Goal: Task Accomplishment & Management: Manage account settings

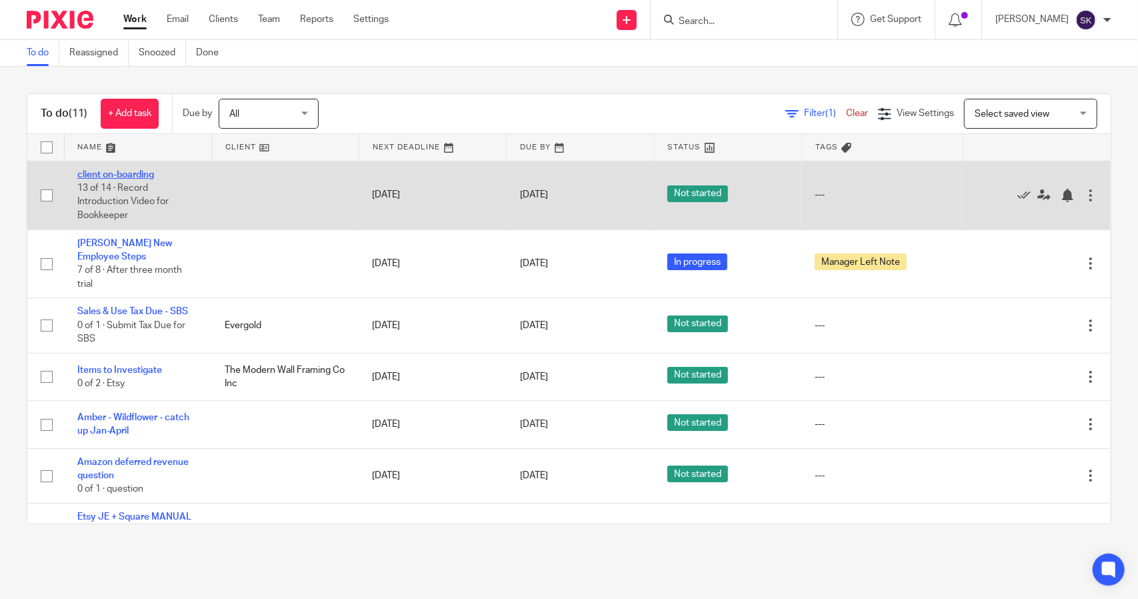
click at [127, 176] on link "client on-boarding" at bounding box center [115, 174] width 77 height 9
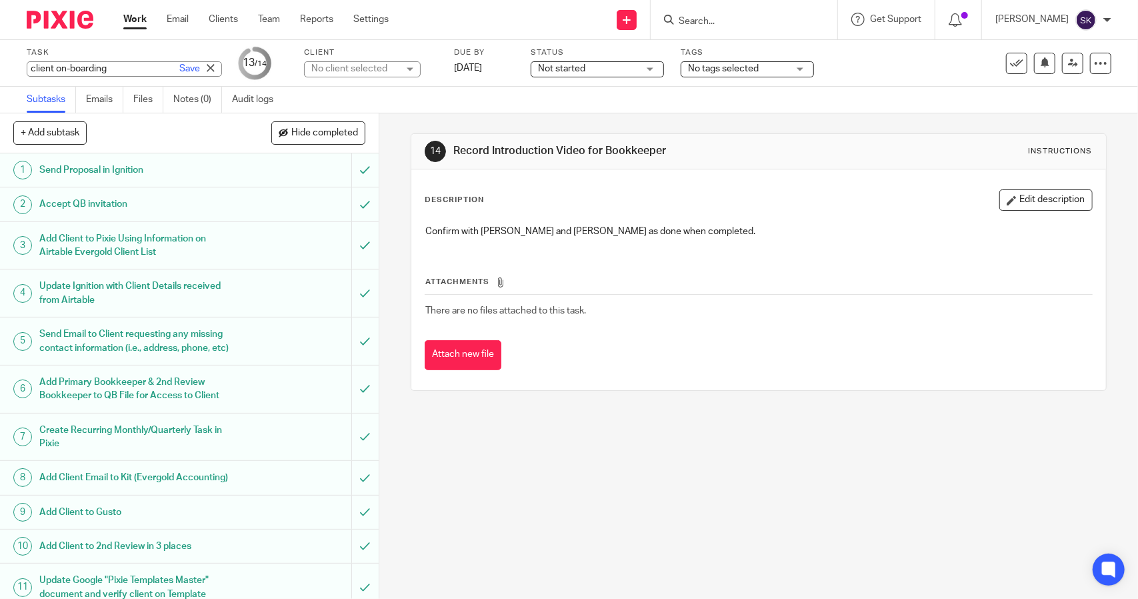
click at [110, 69] on div "client on-boarding Save client on-boarding" at bounding box center [124, 68] width 195 height 15
click at [113, 69] on input "client on-boarding" at bounding box center [124, 68] width 195 height 15
click at [85, 68] on input "client on-boarding - Gfts that Speak" at bounding box center [124, 68] width 195 height 15
type input "client on-boarding - Gifts that Speak"
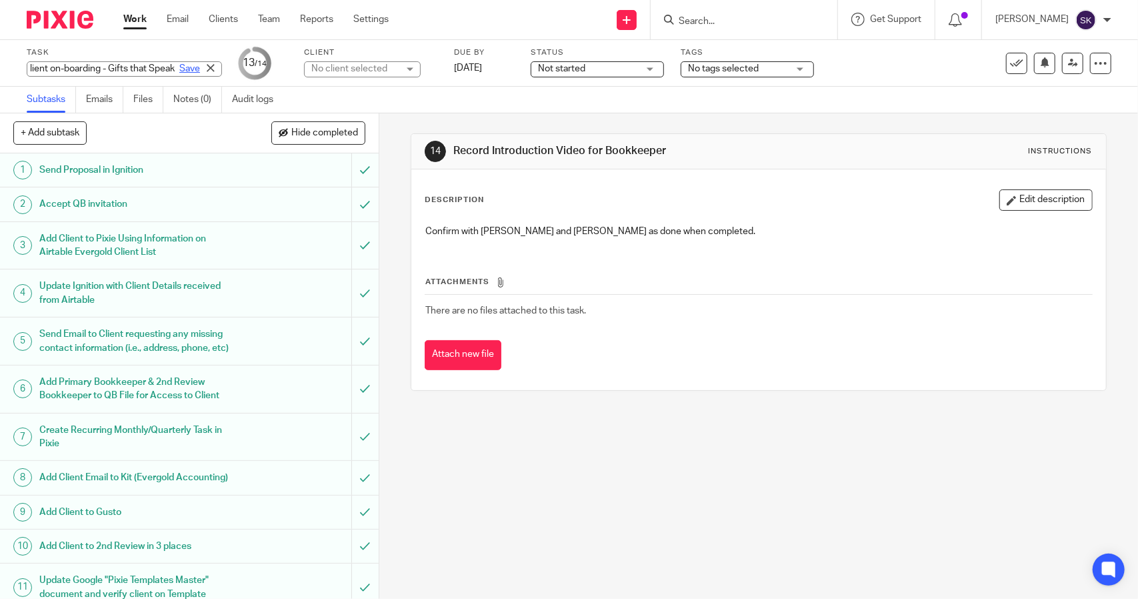
scroll to position [0, 0]
click at [179, 72] on link "Save" at bounding box center [189, 68] width 21 height 13
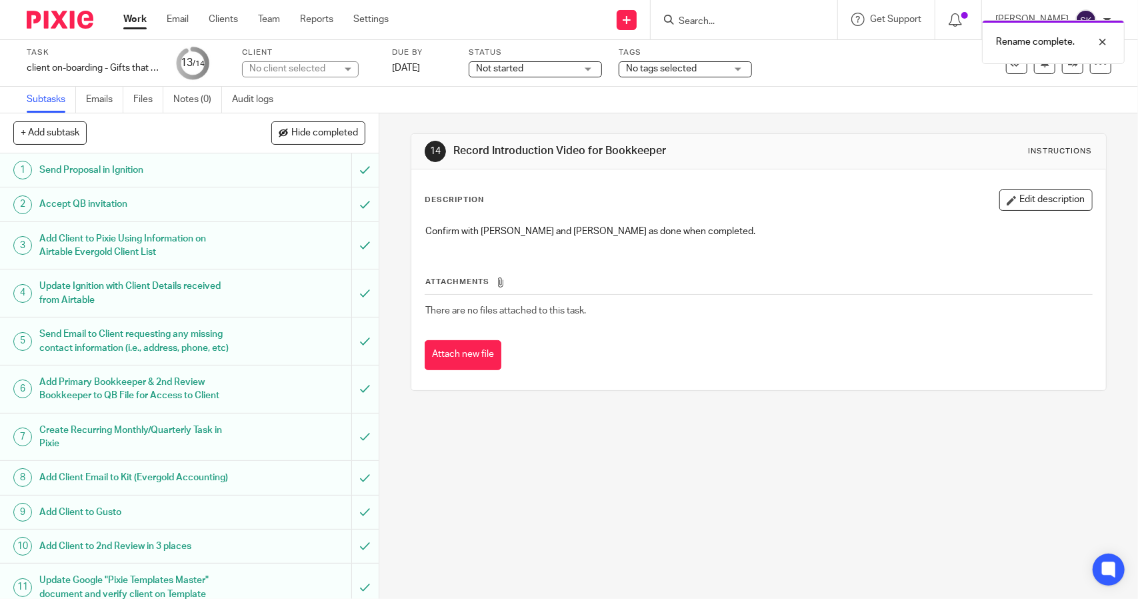
click at [141, 22] on link "Work" at bounding box center [134, 19] width 23 height 13
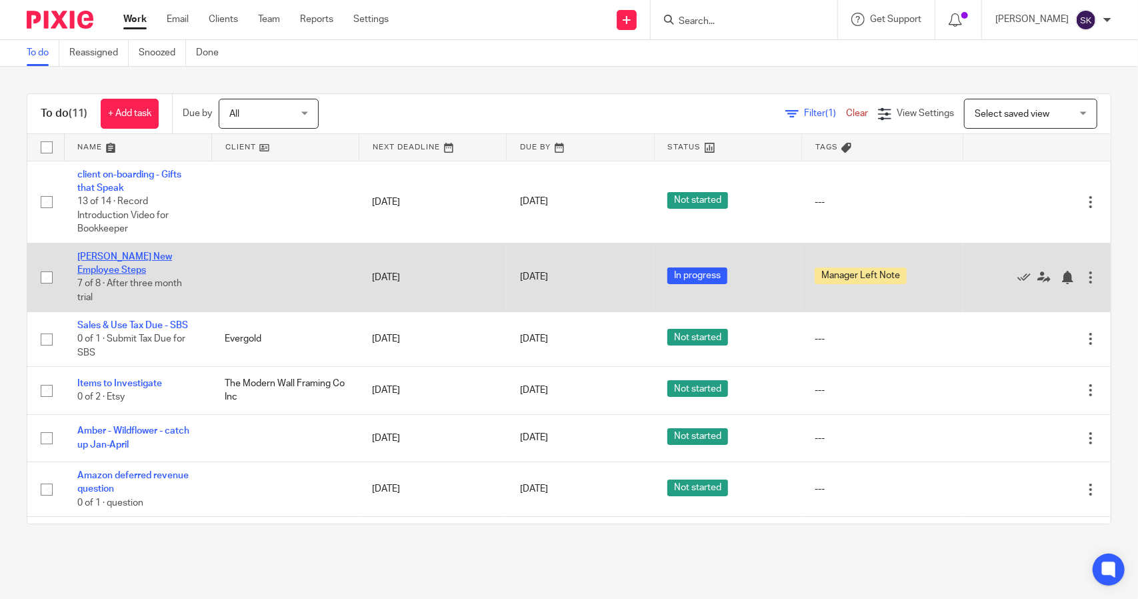
click at [112, 254] on link "[PERSON_NAME] New Employee Steps" at bounding box center [124, 263] width 95 height 23
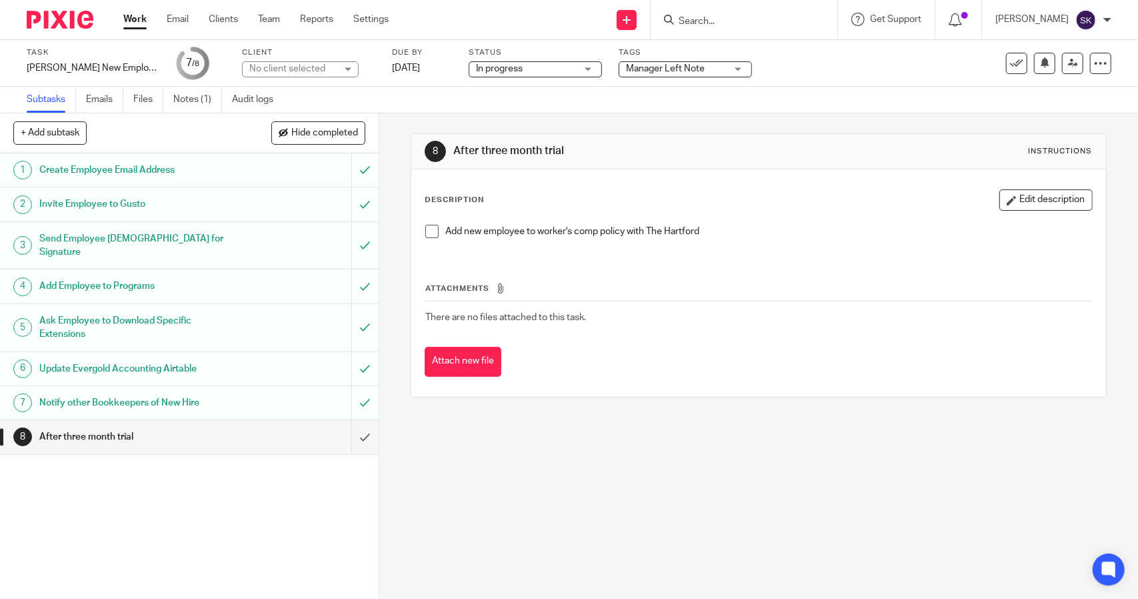
click at [133, 23] on link "Work" at bounding box center [134, 19] width 23 height 13
